Goal: Task Accomplishment & Management: Use online tool/utility

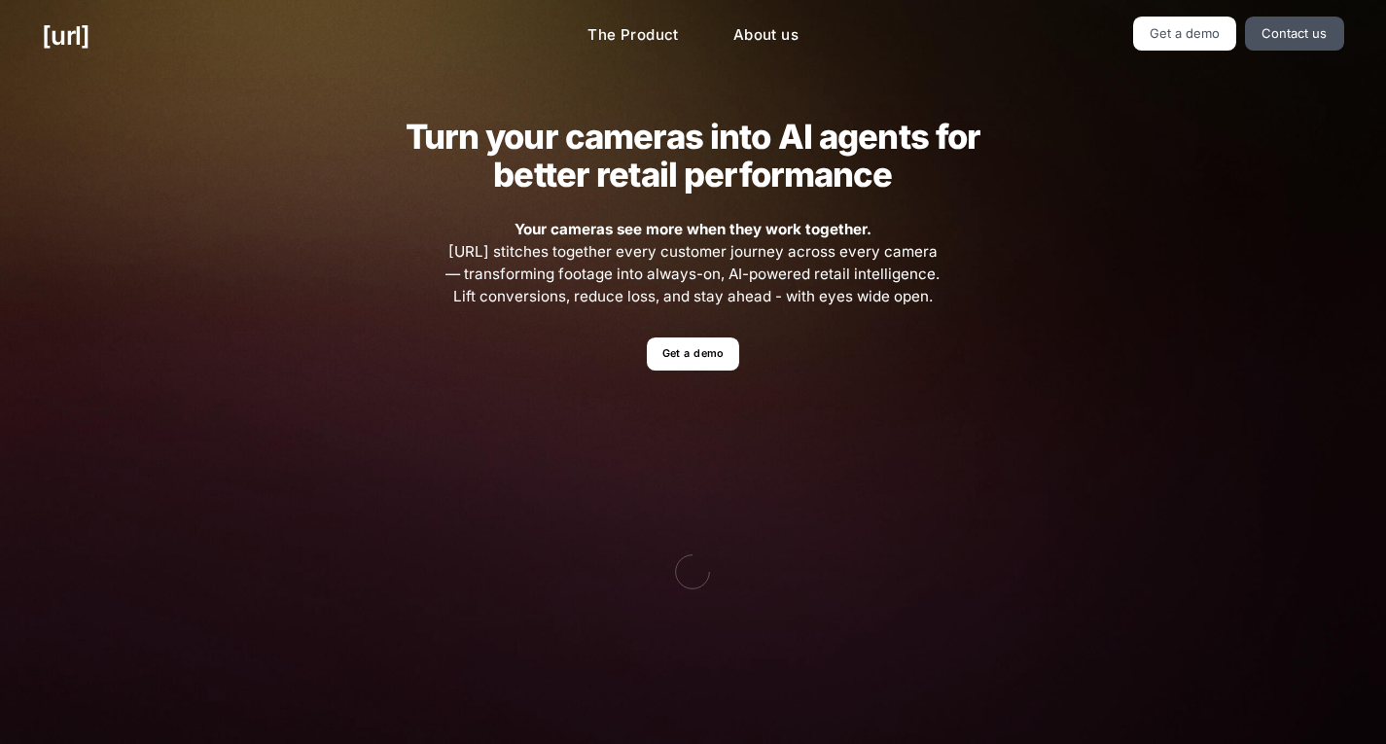
click at [668, 352] on link "Get a demo" at bounding box center [693, 355] width 92 height 34
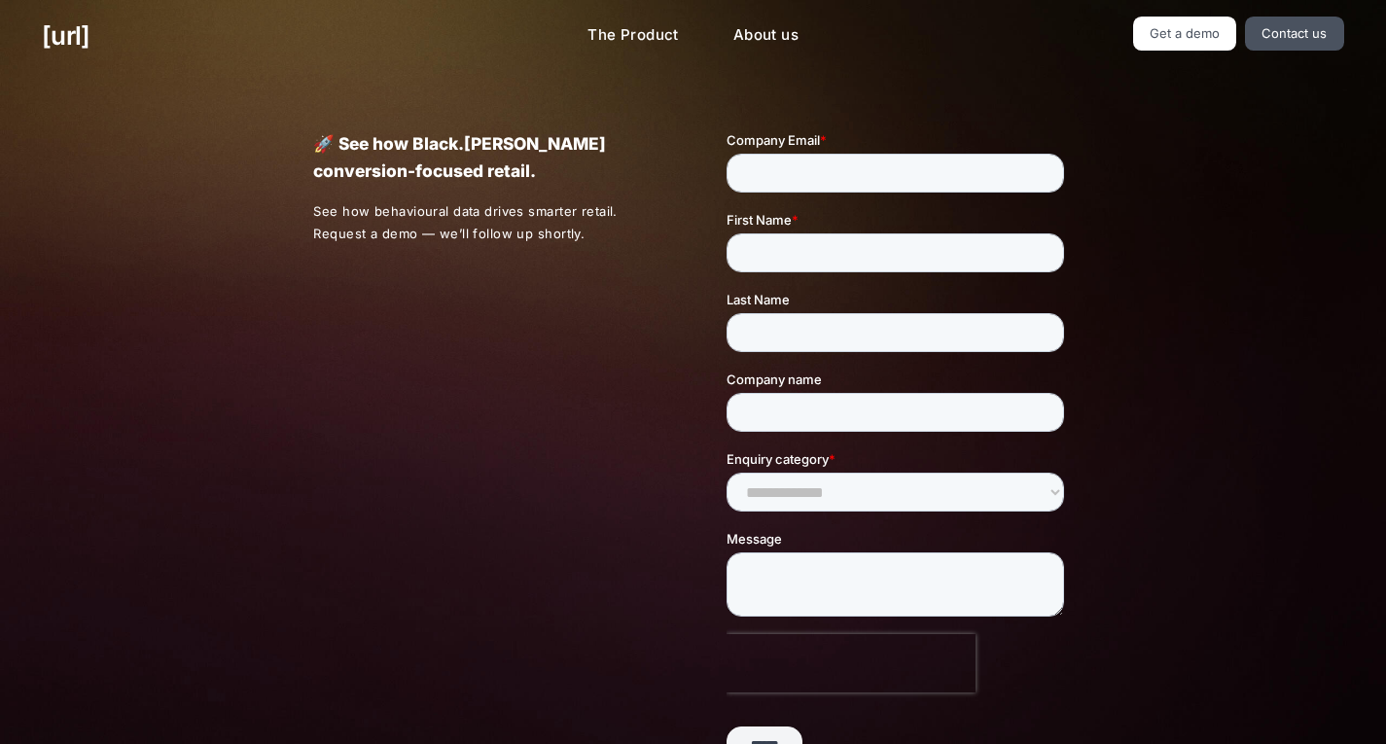
click at [486, 299] on div "🚀 See how Black.[PERSON_NAME] conversion-focused retail. See how behavioural da…" at bounding box center [693, 464] width 844 height 785
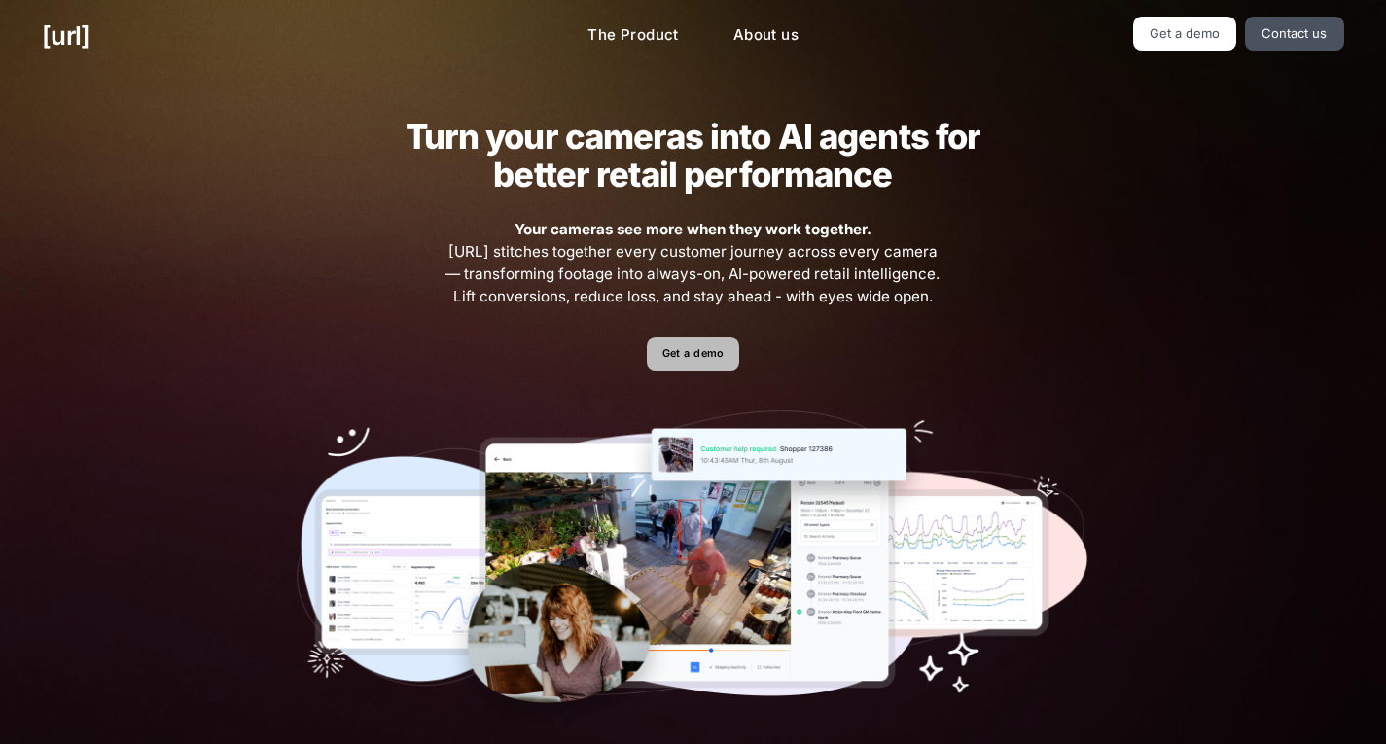
click at [706, 338] on link "Get a demo" at bounding box center [693, 355] width 92 height 34
